Goal: Information Seeking & Learning: Check status

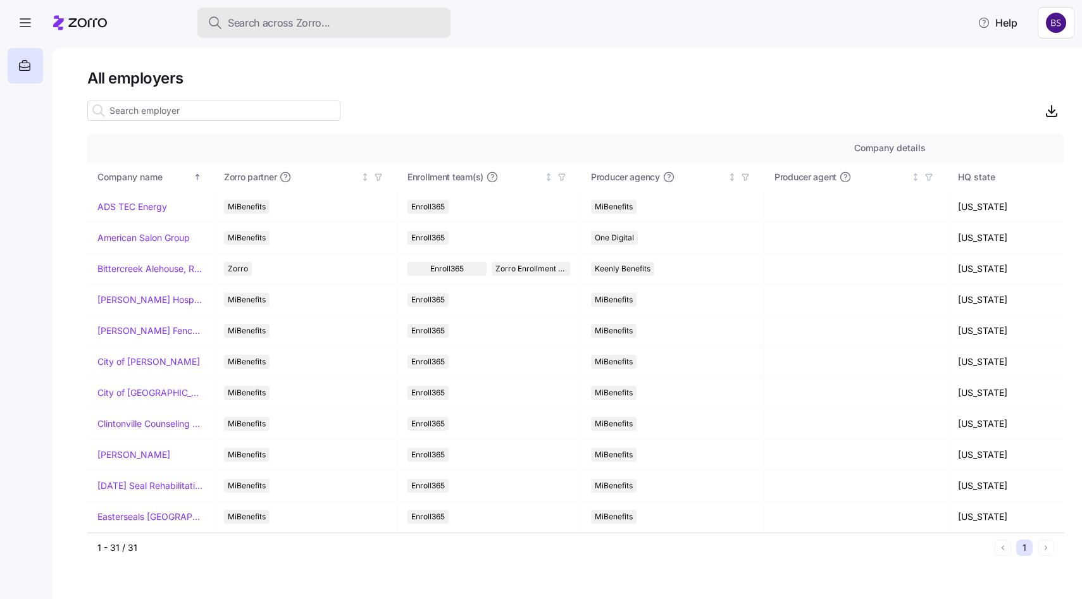
click at [240, 28] on span "Search across Zorro..." at bounding box center [279, 23] width 103 height 16
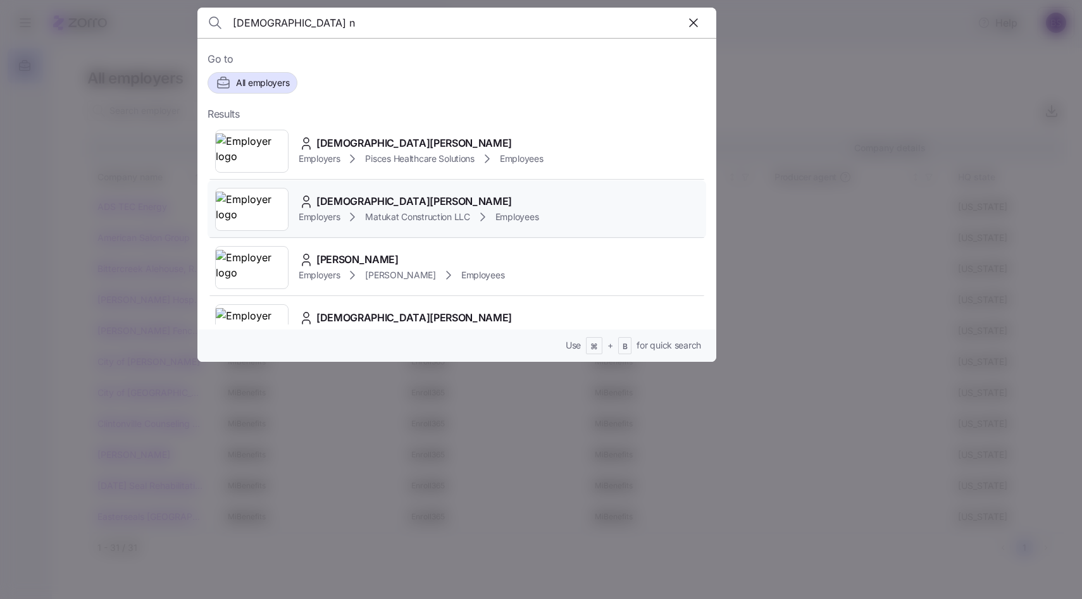
type input "[DEMOGRAPHIC_DATA] n"
click at [348, 201] on span "[DEMOGRAPHIC_DATA][PERSON_NAME]" at bounding box center [414, 202] width 196 height 16
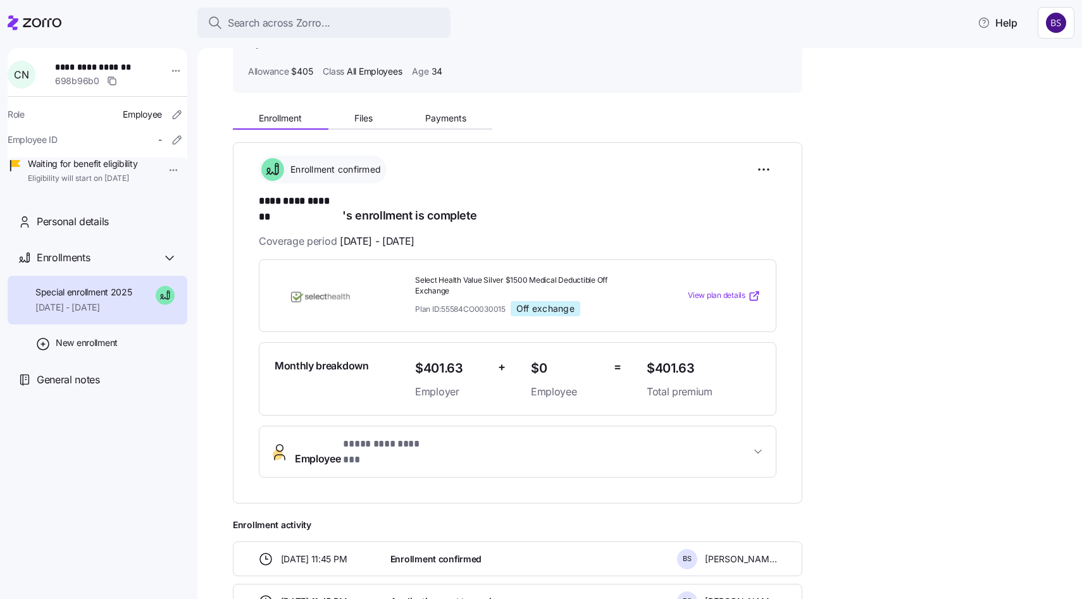
scroll to position [97, 0]
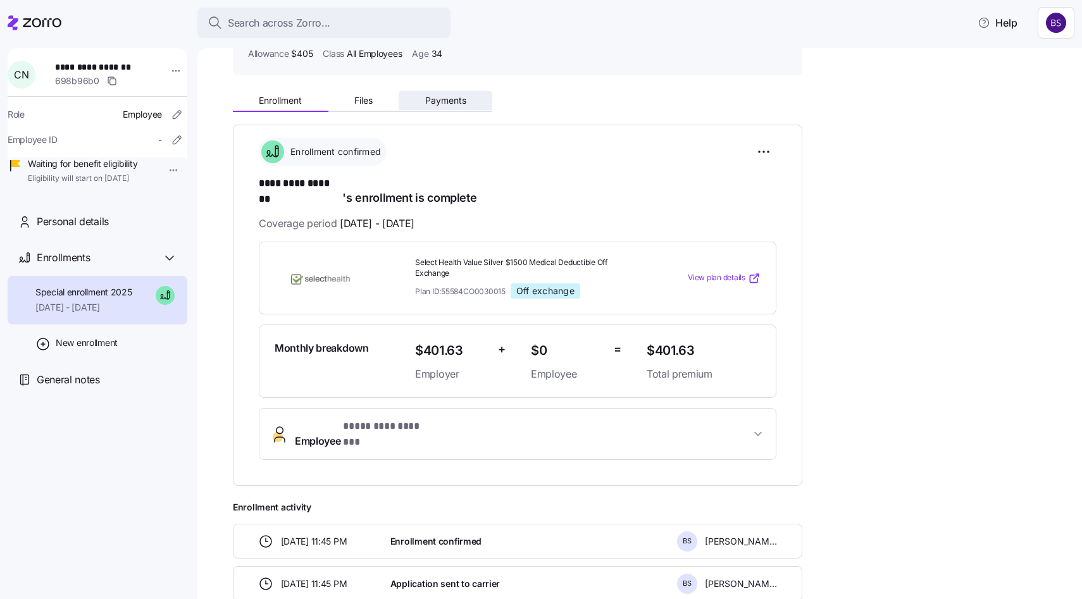
click at [446, 99] on span "Payments" at bounding box center [445, 100] width 41 height 9
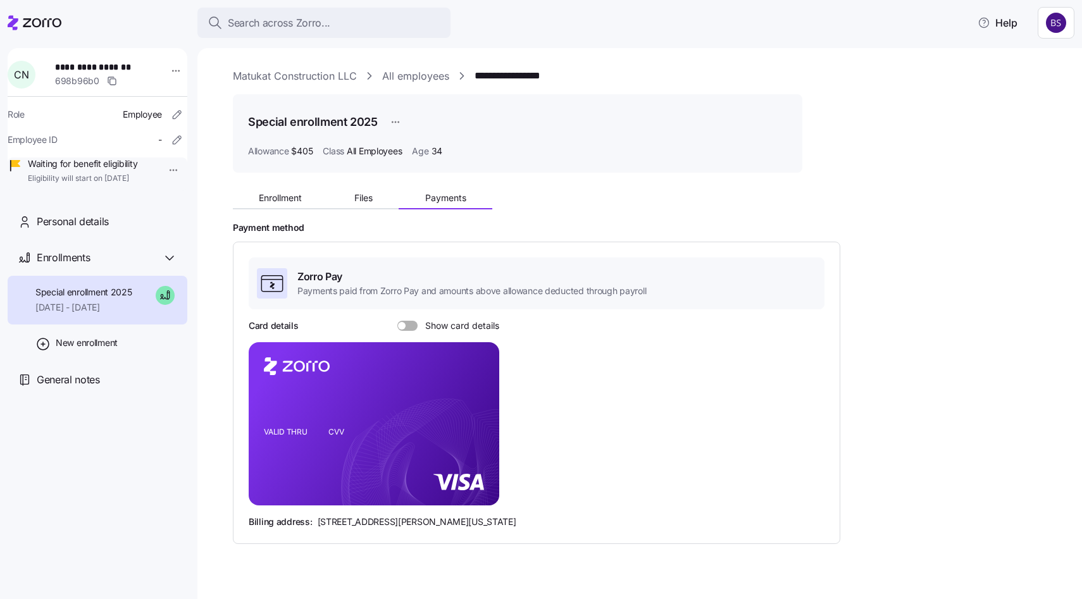
click at [407, 327] on span at bounding box center [412, 326] width 13 height 10
click at [397, 321] on input "Show card details" at bounding box center [397, 321] width 0 height 0
click at [472, 401] on icon "copy-to-clipboard" at bounding box center [475, 400] width 11 height 11
click at [279, 44] on main "**********" at bounding box center [541, 296] width 1082 height 592
click at [275, 28] on span "Search across Zorro..." at bounding box center [279, 23] width 103 height 16
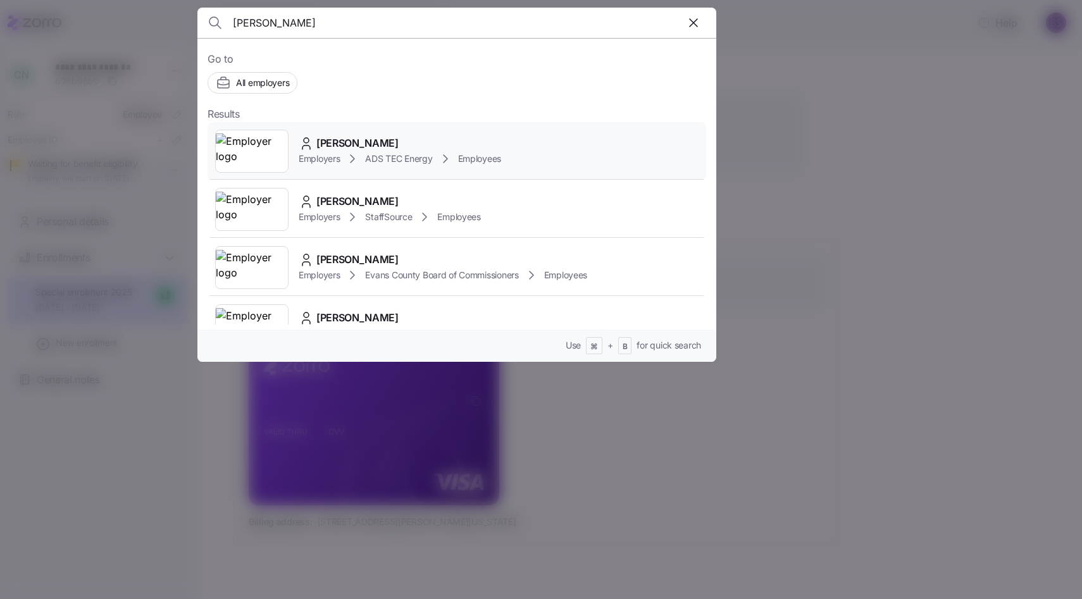
type input "[PERSON_NAME]"
click at [350, 145] on span "[PERSON_NAME]" at bounding box center [357, 143] width 82 height 16
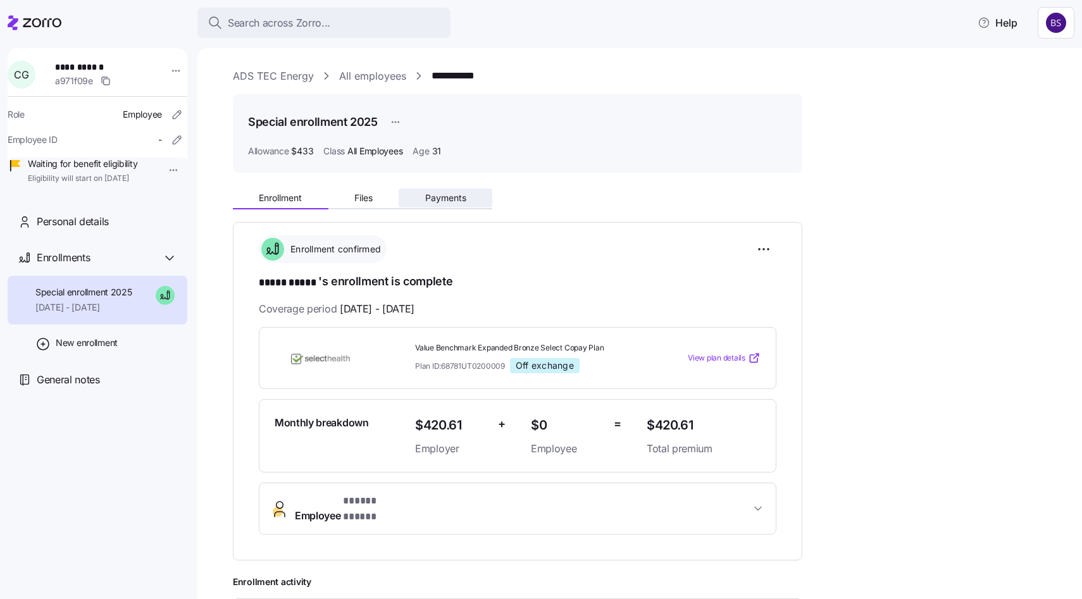
click at [445, 201] on span "Payments" at bounding box center [445, 198] width 41 height 9
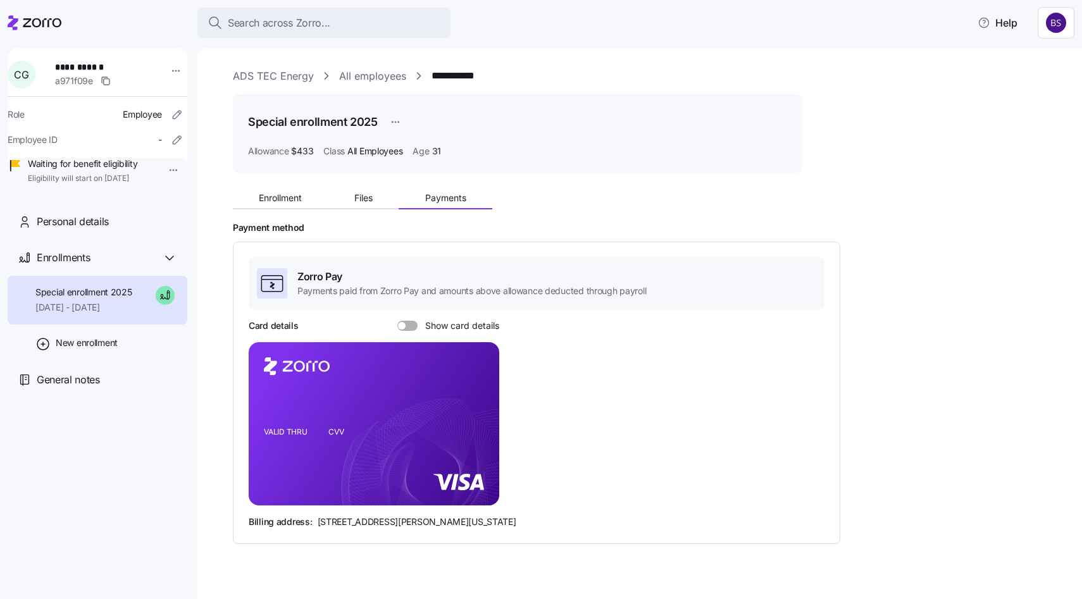
click at [404, 324] on span at bounding box center [402, 326] width 8 height 8
click at [397, 321] on input "Show card details" at bounding box center [397, 321] width 0 height 0
click at [478, 400] on icon "copy-to-clipboard" at bounding box center [475, 400] width 11 height 11
